Goal: Task Accomplishment & Management: Use online tool/utility

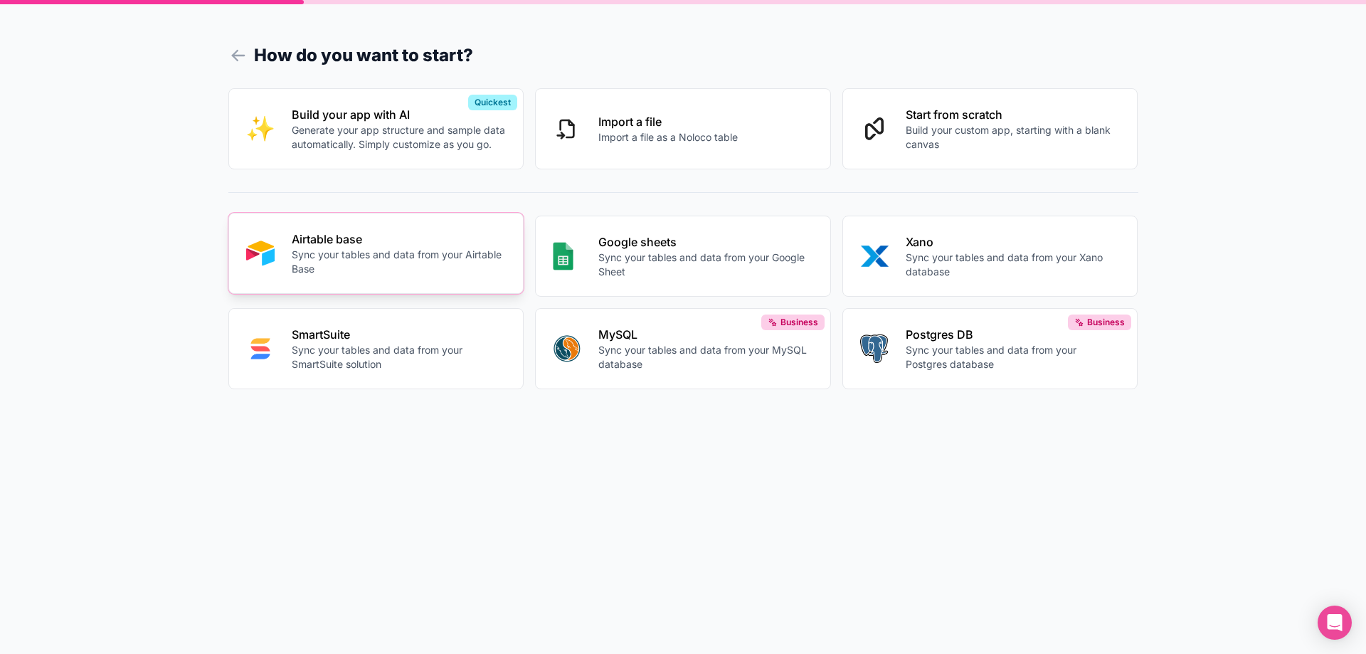
click at [332, 243] on p "Airtable base" at bounding box center [399, 239] width 215 height 17
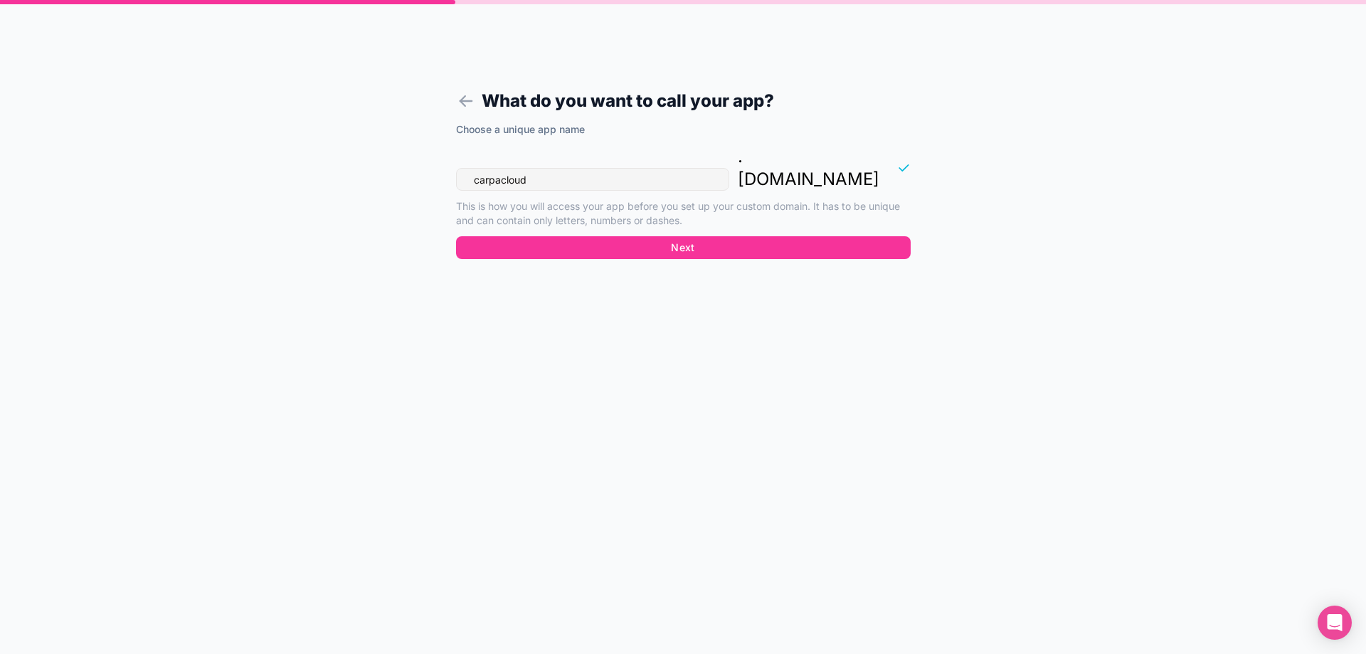
drag, startPoint x: 561, startPoint y: 158, endPoint x: 443, endPoint y: 158, distance: 117.4
click at [443, 158] on form "What do you want to call your app? Choose a unique app name carpacloud . [DOMAI…" at bounding box center [684, 344] width 546 height 620
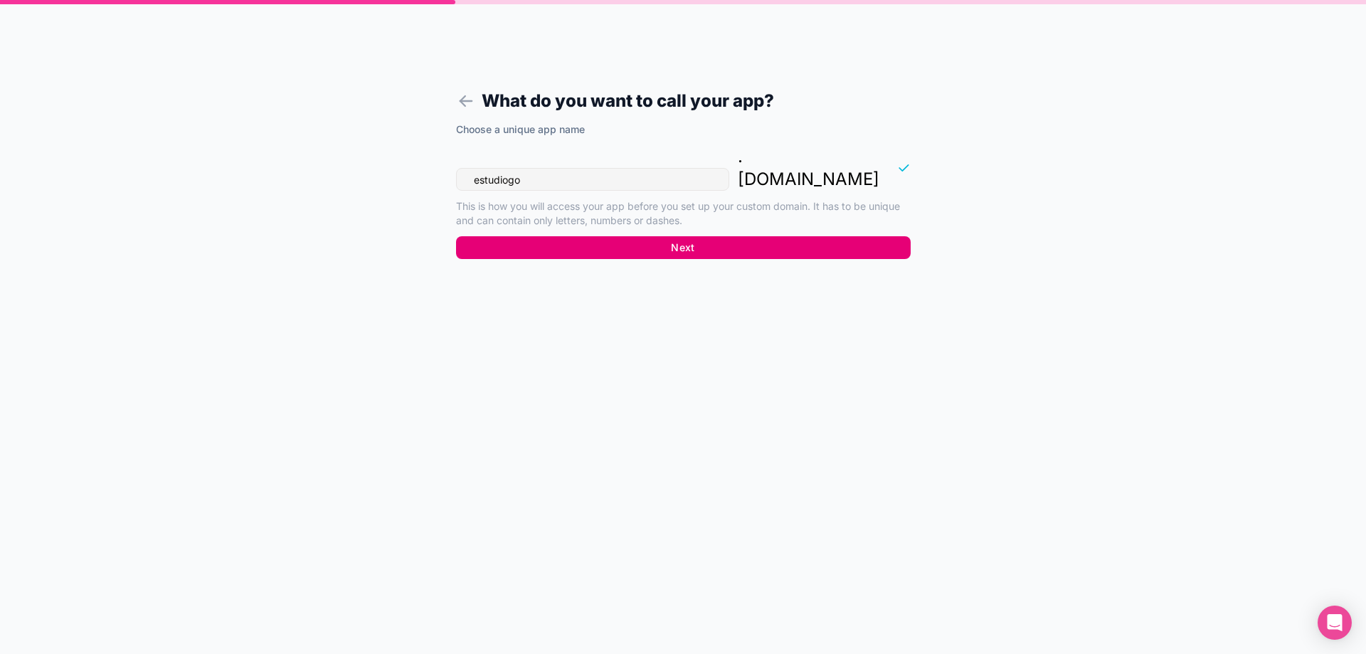
type input "estudiogo"
click at [682, 236] on button "Next" at bounding box center [683, 247] width 455 height 23
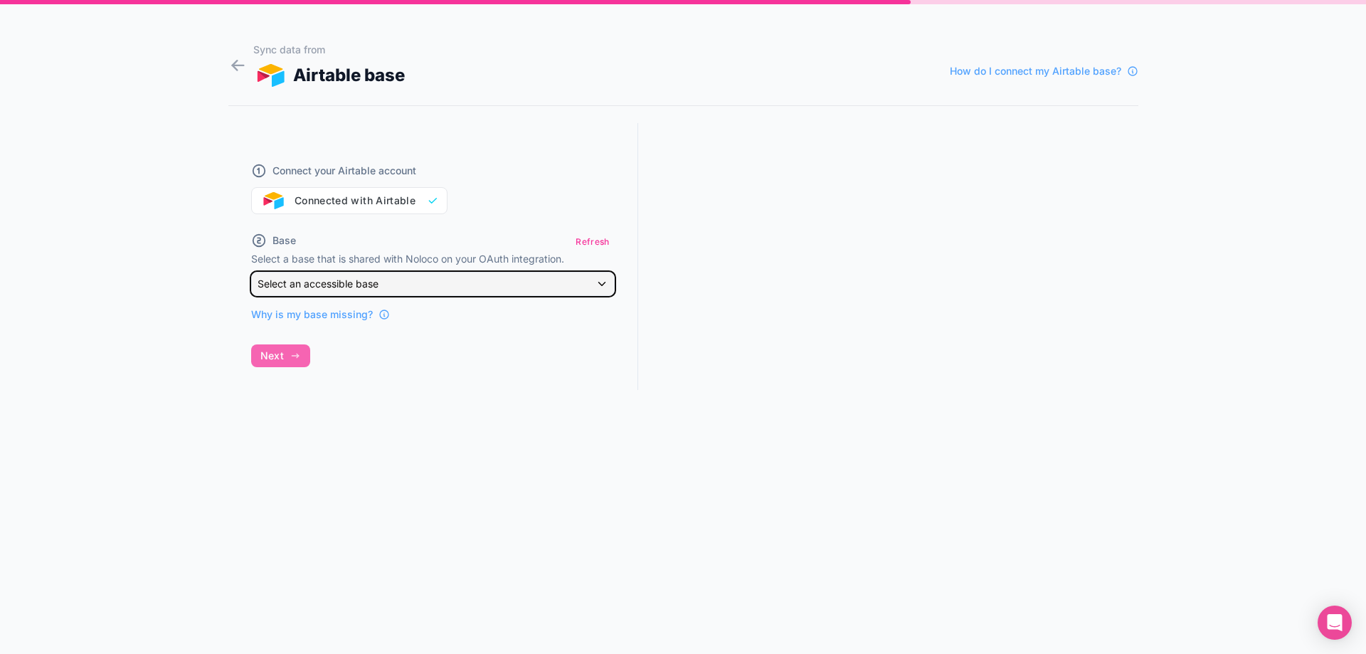
click at [599, 285] on div "Select an accessible base" at bounding box center [433, 283] width 362 height 23
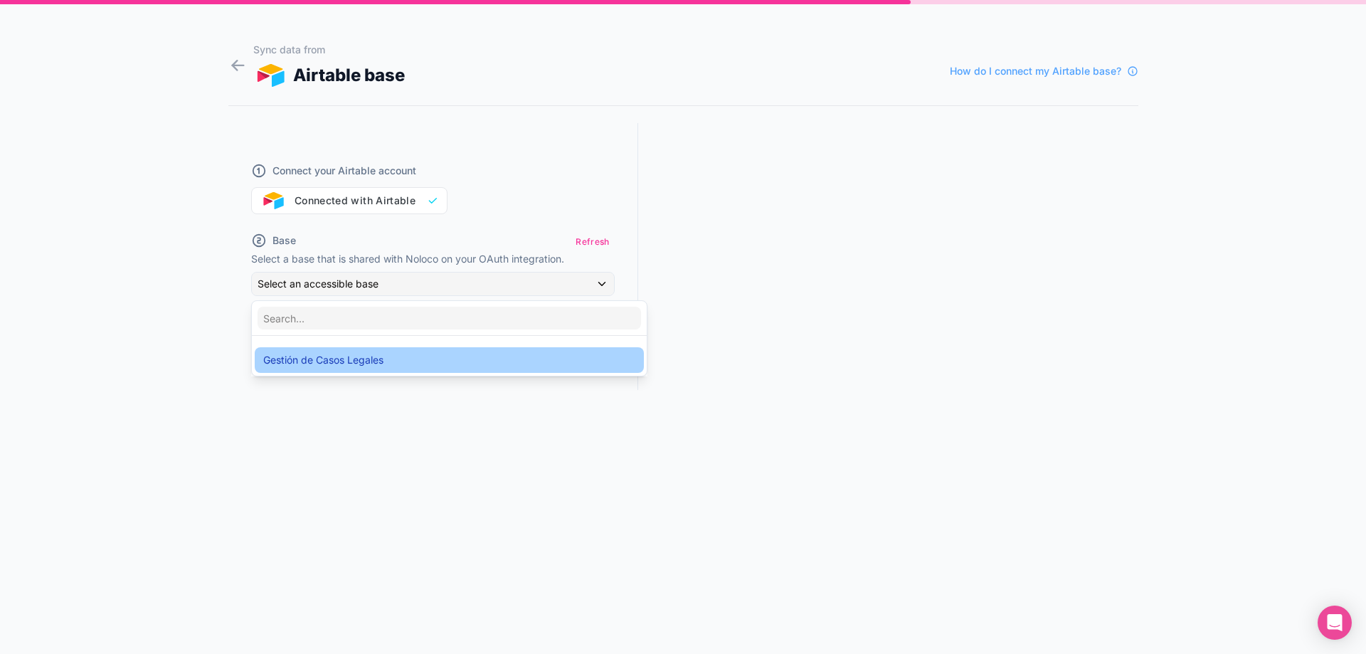
click at [348, 363] on span "Gestión de Casos Legales" at bounding box center [323, 359] width 120 height 17
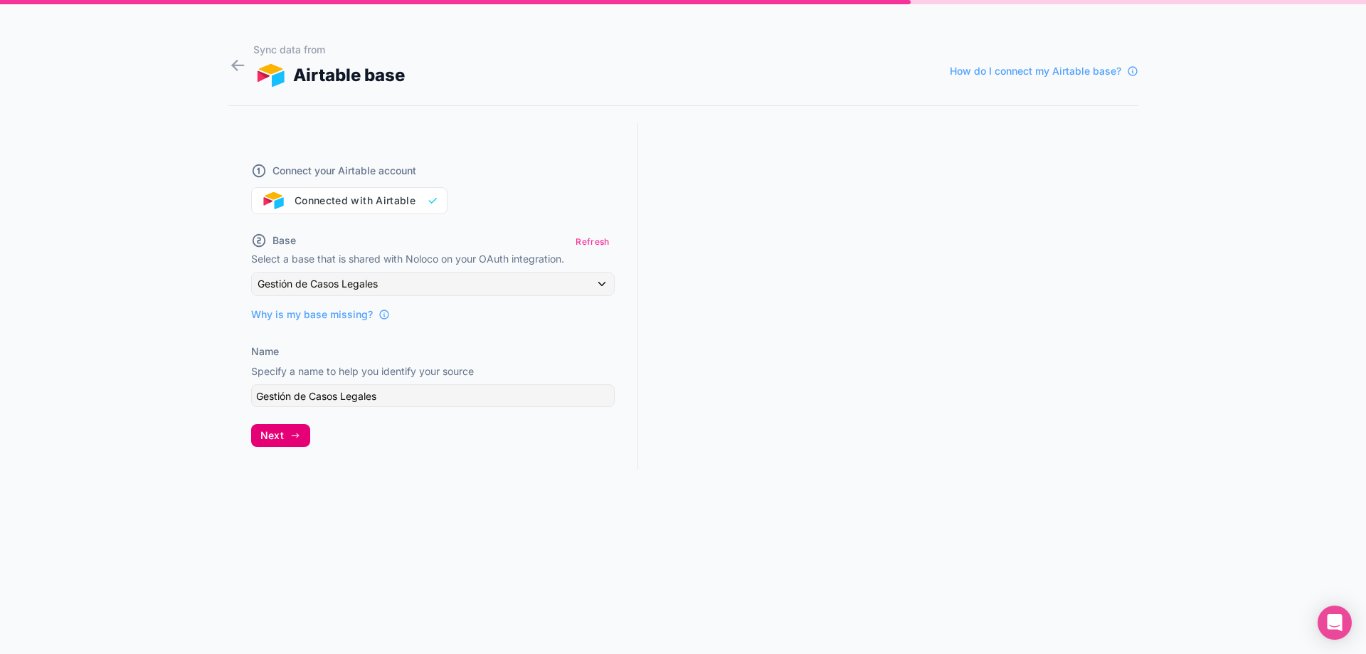
click at [277, 430] on span "Next" at bounding box center [271, 435] width 23 height 13
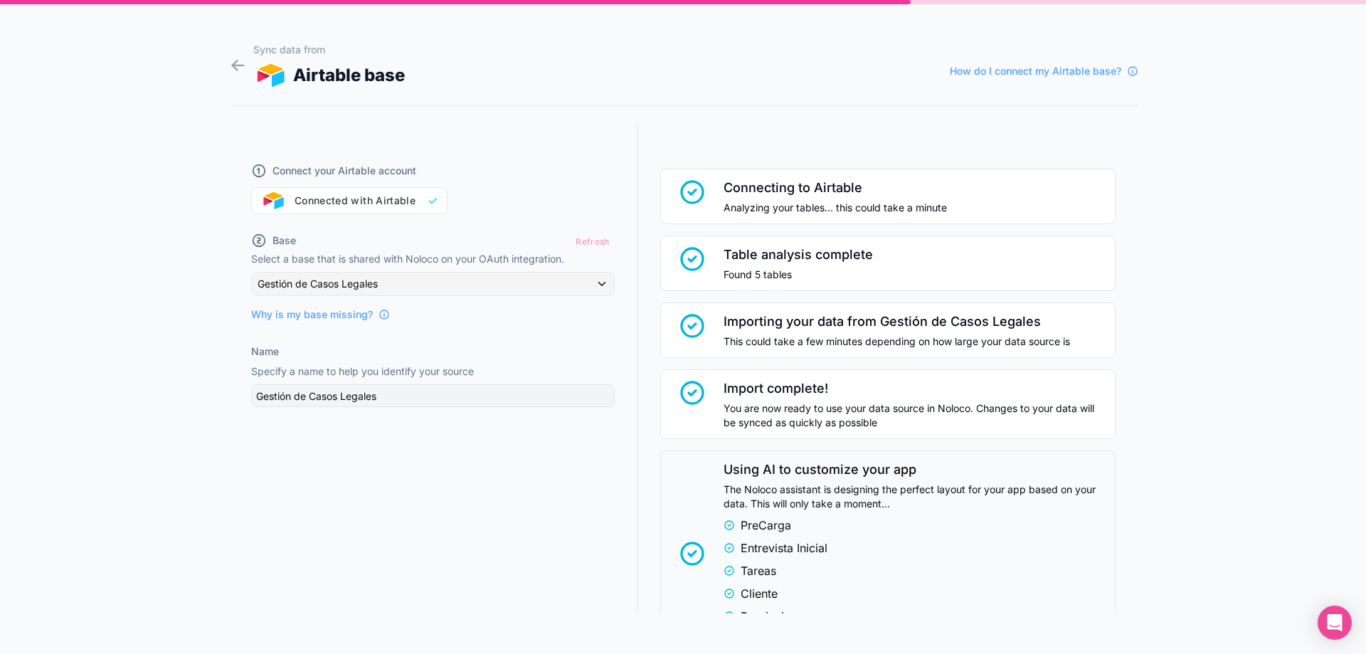
scroll to position [200, 0]
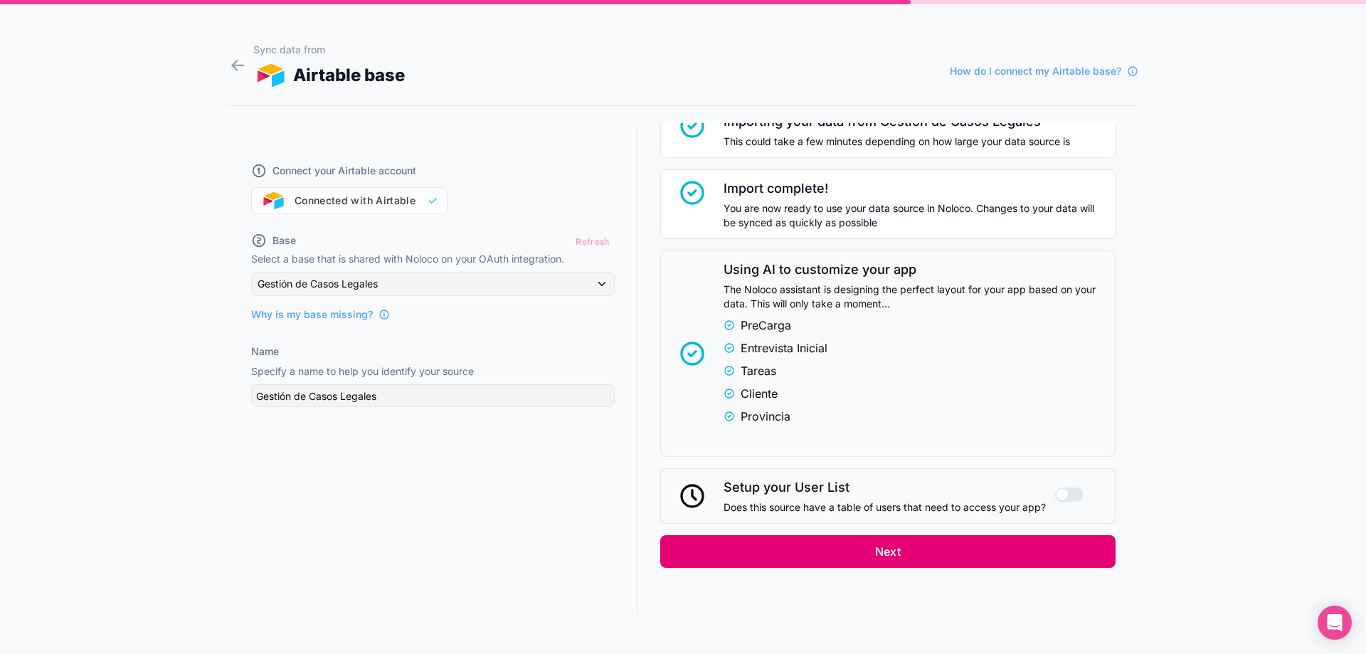
click at [869, 553] on button "Next" at bounding box center [887, 551] width 455 height 33
